Goal: Information Seeking & Learning: Learn about a topic

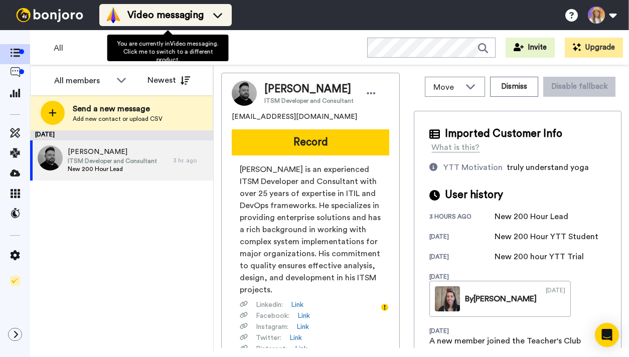
click at [156, 10] on span "Video messaging" at bounding box center [165, 15] width 76 height 14
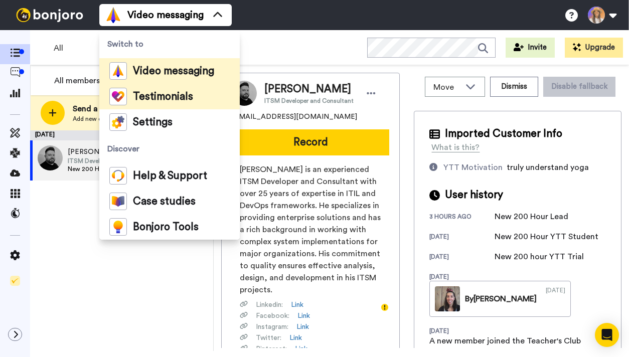
click at [168, 98] on span "Testimonials" at bounding box center [163, 97] width 60 height 10
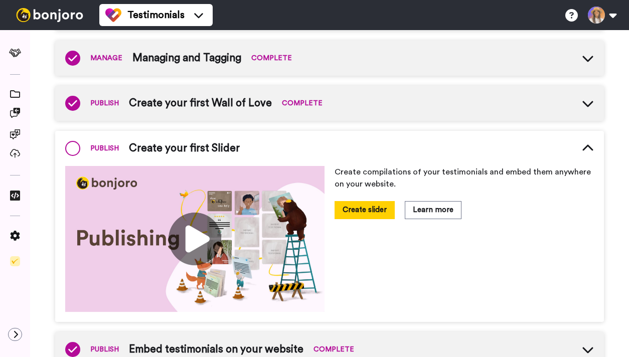
scroll to position [283, 0]
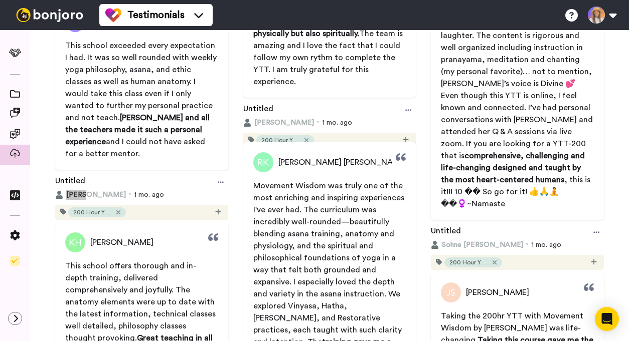
scroll to position [811, 0]
